Goal: Task Accomplishment & Management: Manage account settings

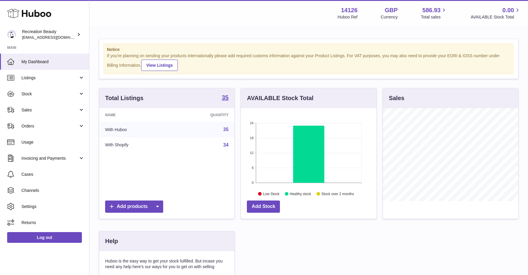
scroll to position [93, 135]
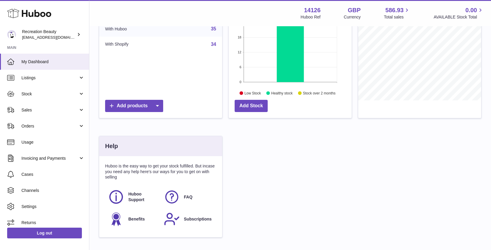
scroll to position [36, 0]
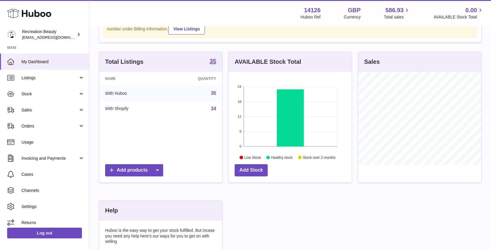
click at [300, 157] on circle at bounding box center [300, 157] width 4 height 4
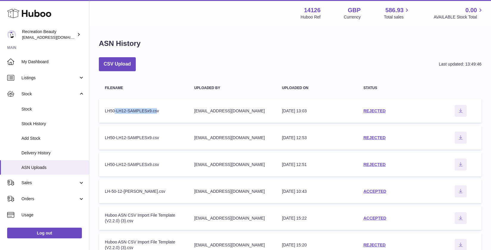
drag, startPoint x: 114, startPoint y: 109, endPoint x: 154, endPoint y: 111, distance: 40.8
click at [157, 110] on div "LH50-LH12-SAMPLESx9.csv" at bounding box center [143, 111] width 77 height 6
click at [154, 111] on div "LH50-LH12-SAMPLESx9.csv" at bounding box center [143, 111] width 77 height 6
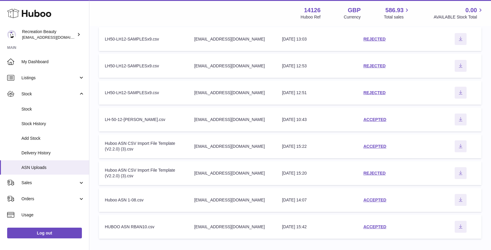
scroll to position [74, 0]
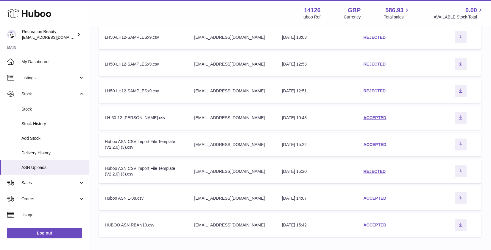
click at [380, 143] on link "ACCEPTED" at bounding box center [374, 144] width 23 height 5
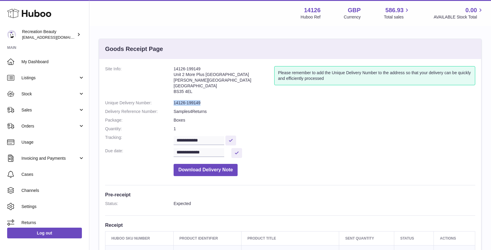
drag, startPoint x: 191, startPoint y: 102, endPoint x: 169, endPoint y: 101, distance: 21.8
click at [169, 101] on dl "**********" at bounding box center [290, 122] width 370 height 113
click at [255, 107] on dl "**********" at bounding box center [290, 122] width 370 height 113
drag, startPoint x: 184, startPoint y: 102, endPoint x: 176, endPoint y: 101, distance: 7.7
click at [169, 101] on dl "**********" at bounding box center [290, 122] width 370 height 113
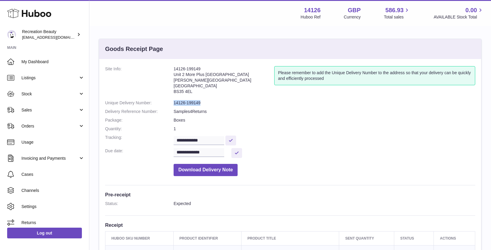
click at [250, 104] on dd "14126-199149" at bounding box center [323, 103] width 301 height 6
click at [38, 203] on link "Settings" at bounding box center [44, 206] width 89 height 16
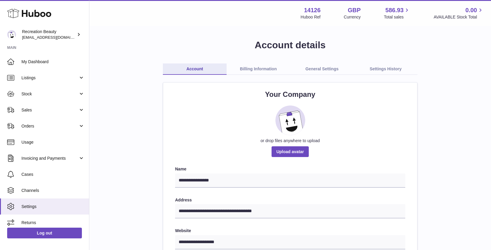
click at [261, 68] on link "Billing Information" at bounding box center [258, 68] width 64 height 11
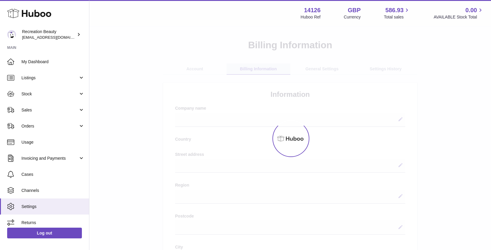
select select
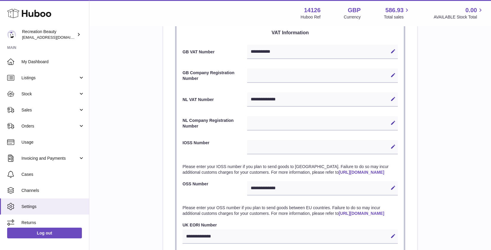
scroll to position [279, 0]
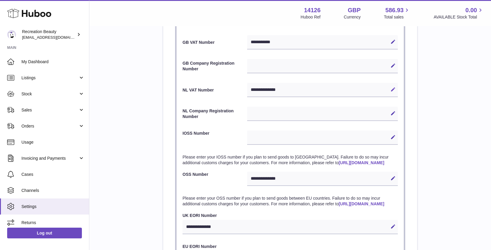
click at [392, 89] on icon at bounding box center [392, 89] width 5 height 5
drag, startPoint x: 294, startPoint y: 91, endPoint x: 230, endPoint y: 90, distance: 64.3
click at [230, 90] on div "**********" at bounding box center [289, 90] width 215 height 14
click at [448, 126] on div "**********" at bounding box center [290, 41] width 382 height 562
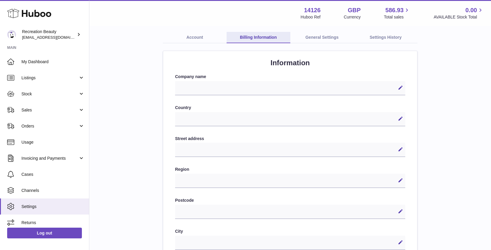
scroll to position [0, 0]
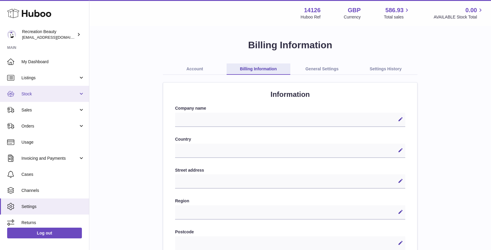
click at [79, 93] on link "Stock" at bounding box center [44, 94] width 89 height 16
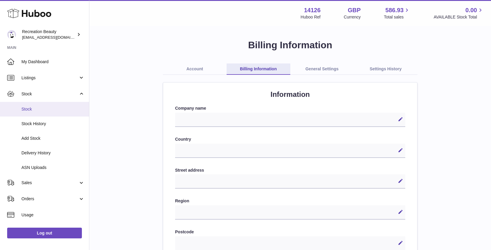
click at [35, 107] on span "Stock" at bounding box center [52, 109] width 63 height 6
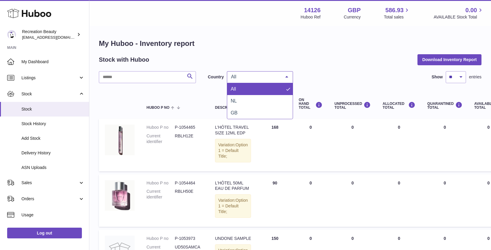
click at [248, 78] on span "All" at bounding box center [254, 77] width 51 height 6
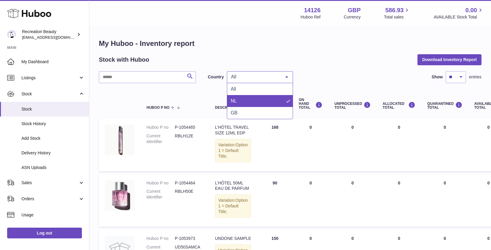
click at [238, 100] on span "NL" at bounding box center [259, 101] width 65 height 12
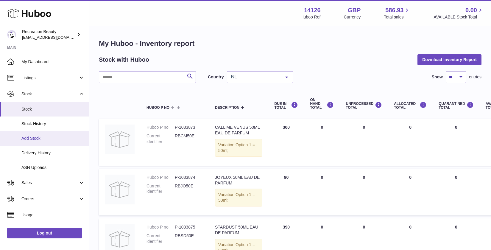
click at [32, 137] on span "Add Stock" at bounding box center [52, 138] width 63 height 6
